Goal: Task Accomplishment & Management: Complete application form

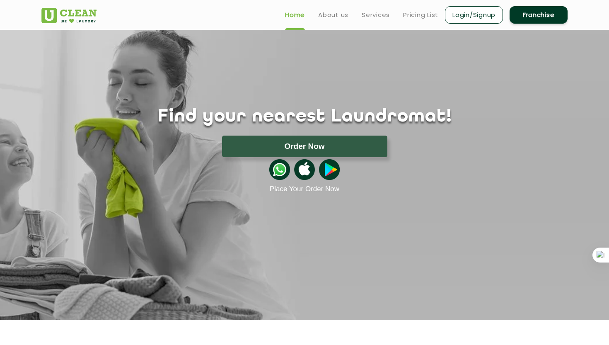
click at [542, 12] on link "Franchise" at bounding box center [538, 14] width 58 height 17
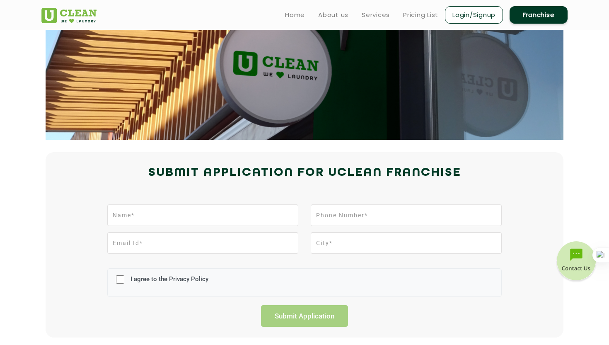
scroll to position [57, 0]
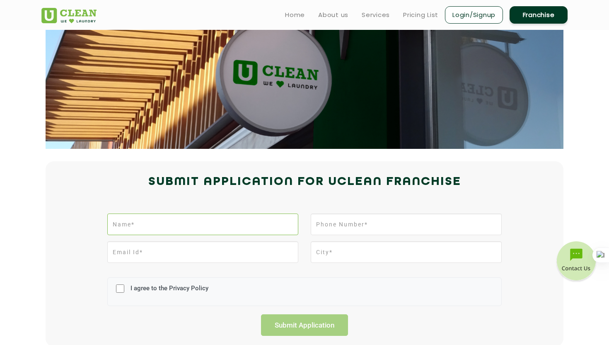
click at [215, 225] on input "text" at bounding box center [202, 224] width 191 height 22
type input "[PERSON_NAME]"
click at [362, 228] on input "tel" at bounding box center [406, 224] width 191 height 22
type input "8876596524"
click at [222, 250] on input "email" at bounding box center [202, 252] width 191 height 22
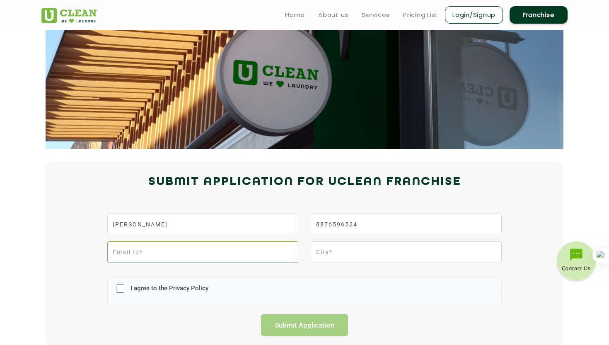
type input "[EMAIL_ADDRESS][DOMAIN_NAME]"
click at [349, 247] on input "text" at bounding box center [406, 252] width 191 height 22
type input "Guwahati"
click at [121, 287] on input "I agree to the Privacy Policy" at bounding box center [120, 288] width 8 height 22
checkbox input "true"
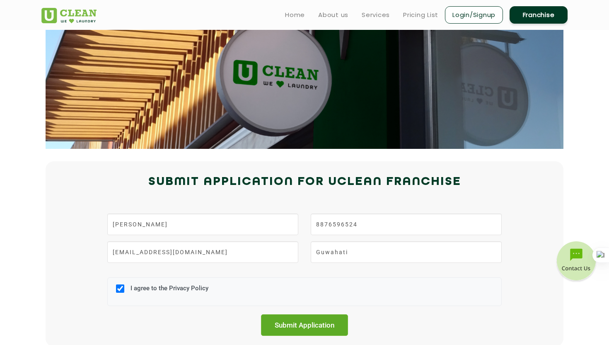
click at [293, 328] on input "Submit Application" at bounding box center [304, 325] width 87 height 22
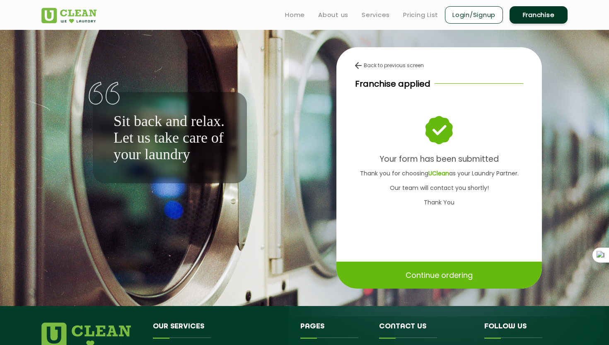
click at [444, 279] on p "Continue ordering" at bounding box center [438, 275] width 67 height 14
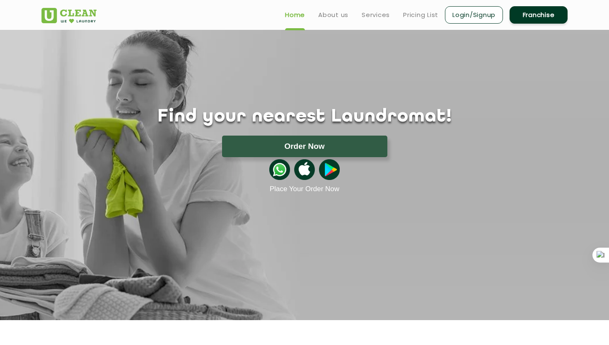
click at [333, 20] on ul "Home About us Services Pricing List Login/Signup Franchise" at bounding box center [422, 14] width 289 height 19
click at [333, 12] on link "About us" at bounding box center [333, 15] width 30 height 10
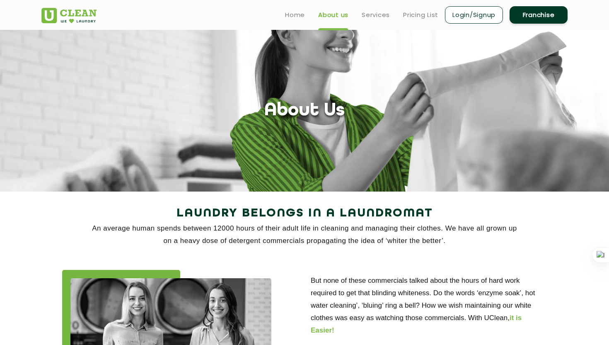
click at [82, 12] on img at bounding box center [68, 15] width 55 height 15
